Goal: Task Accomplishment & Management: Manage account settings

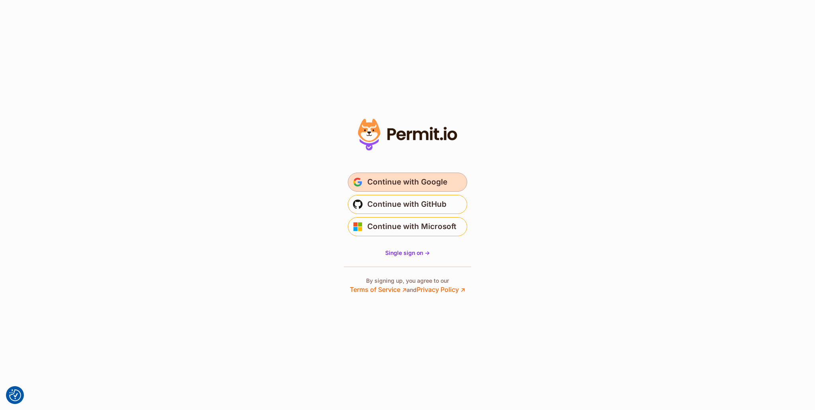
click at [404, 175] on button "Continue with Google" at bounding box center [407, 182] width 119 height 19
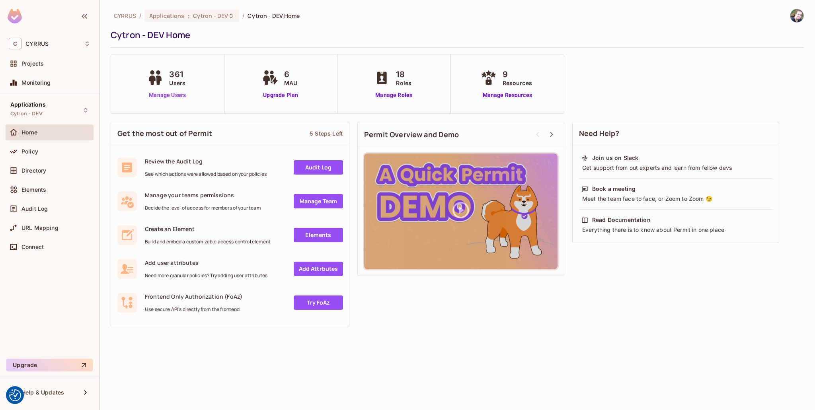
click at [173, 98] on link "Manage Users" at bounding box center [167, 95] width 44 height 8
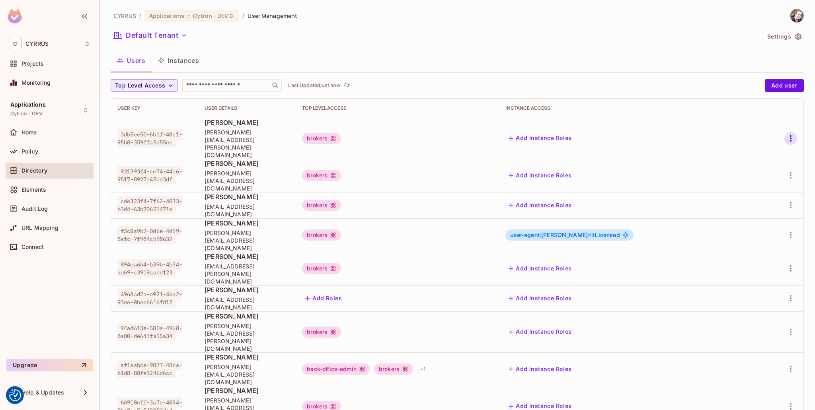
click at [787, 134] on icon "button" at bounding box center [791, 139] width 10 height 10
click at [751, 150] on li "Edit" at bounding box center [750, 149] width 70 height 18
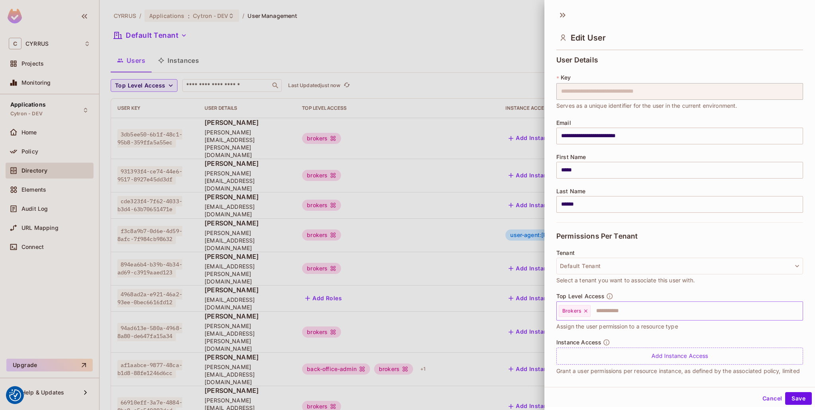
click at [634, 311] on input "text" at bounding box center [689, 311] width 196 height 16
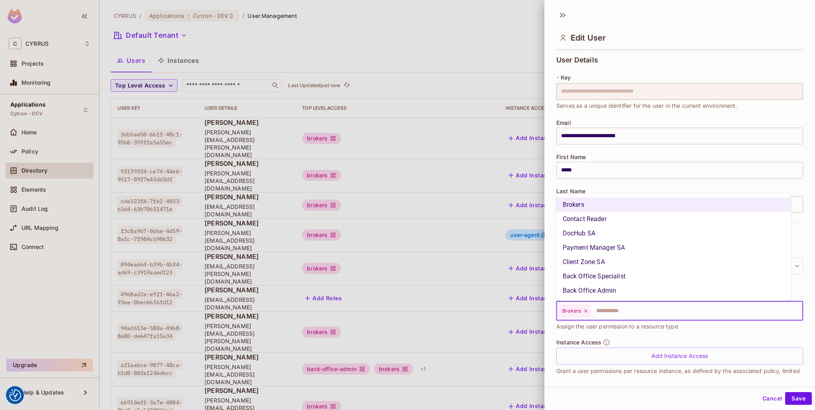
click at [639, 280] on li "Back Office Specialist" at bounding box center [673, 276] width 235 height 14
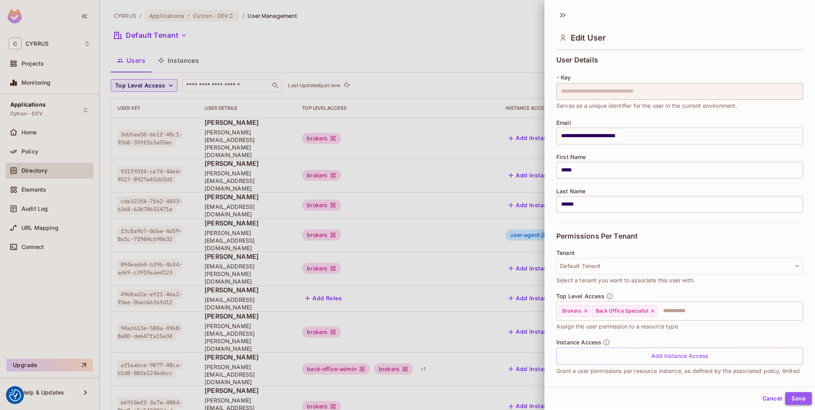
click at [789, 401] on button "Save" at bounding box center [798, 398] width 27 height 13
